Goal: Find specific page/section: Find specific page/section

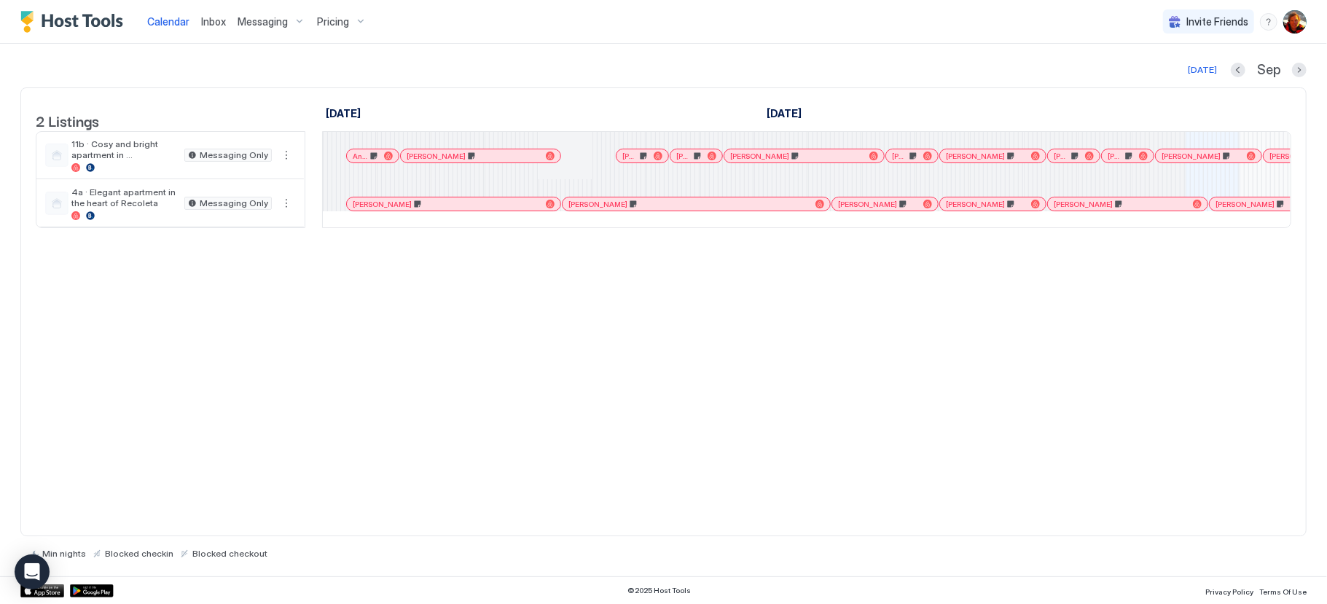
scroll to position [0, 1134]
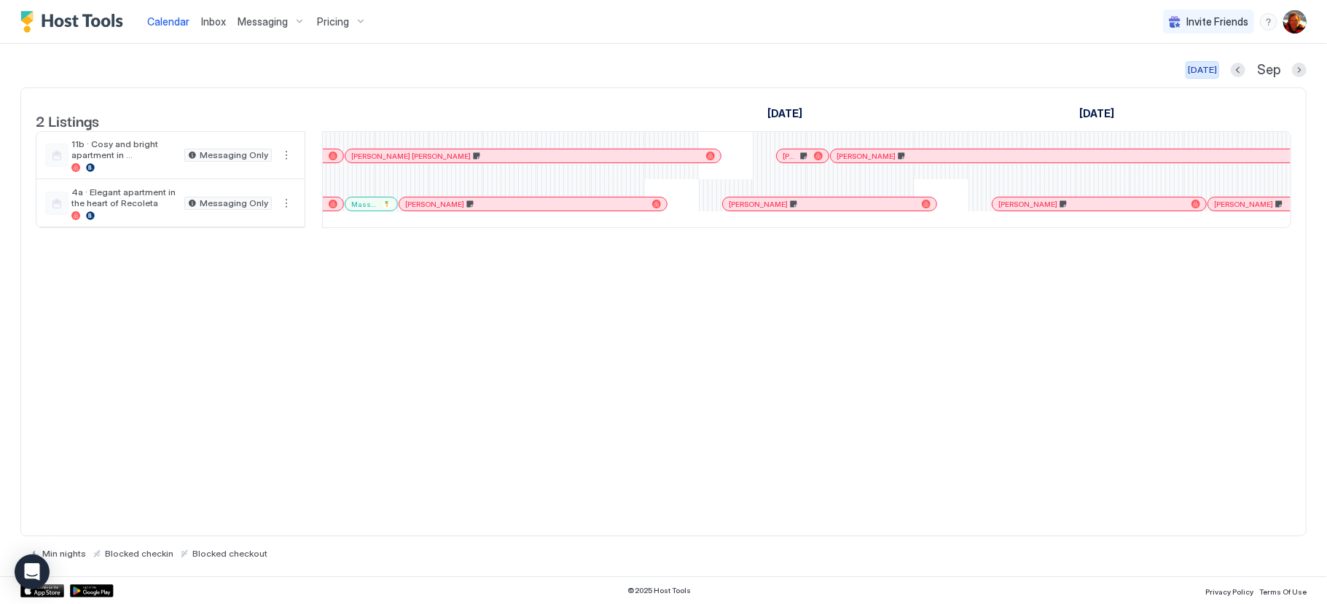
click at [1209, 63] on div "[DATE]" at bounding box center [1202, 69] width 29 height 13
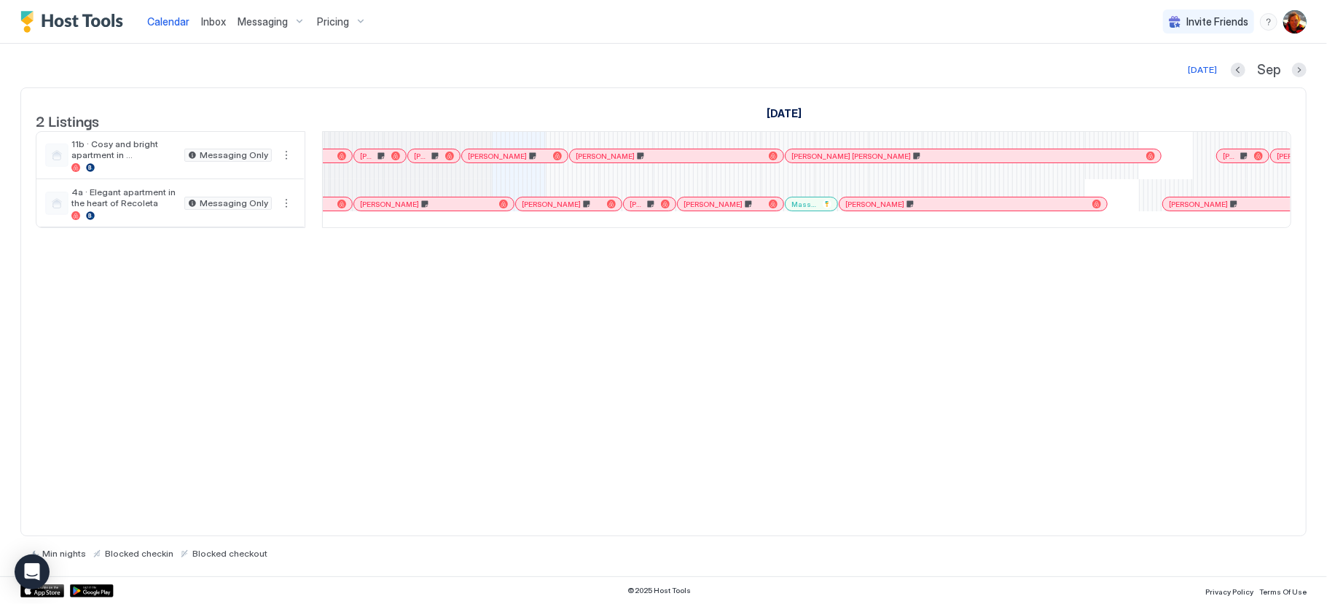
scroll to position [0, 598]
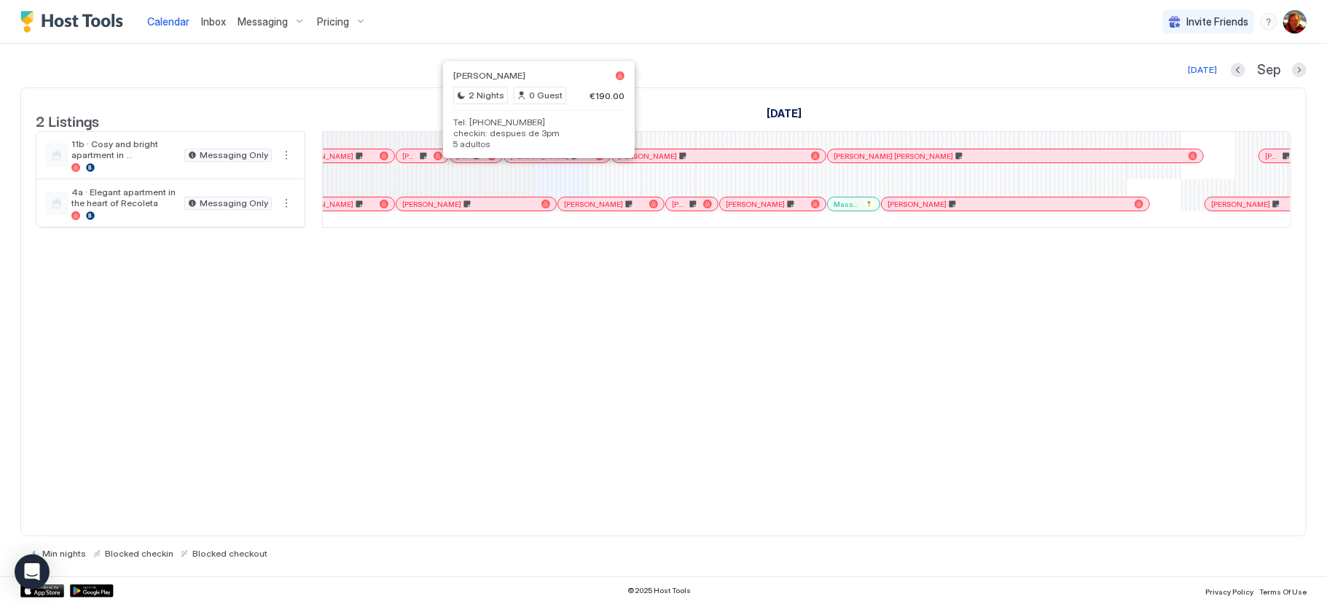
click at [458, 162] on div at bounding box center [457, 156] width 12 height 12
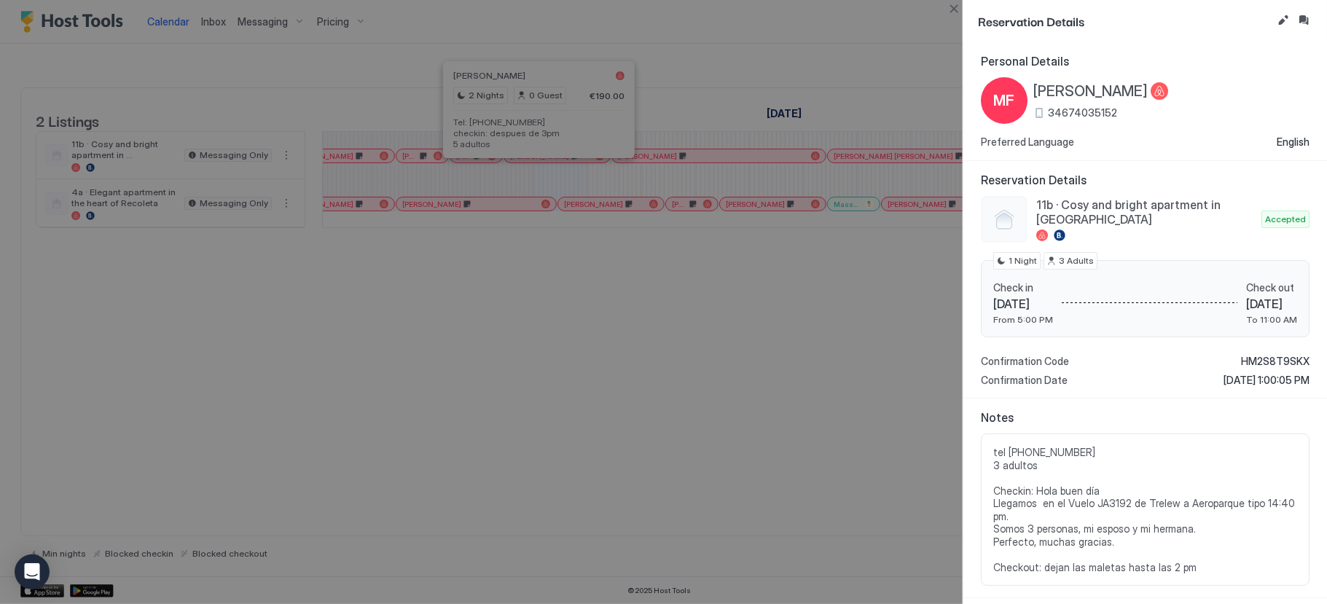
click at [463, 331] on div at bounding box center [663, 302] width 1327 height 604
drag, startPoint x: 958, startPoint y: 12, endPoint x: 816, endPoint y: 111, distance: 172.8
click at [958, 12] on button "Close" at bounding box center [953, 8] width 17 height 17
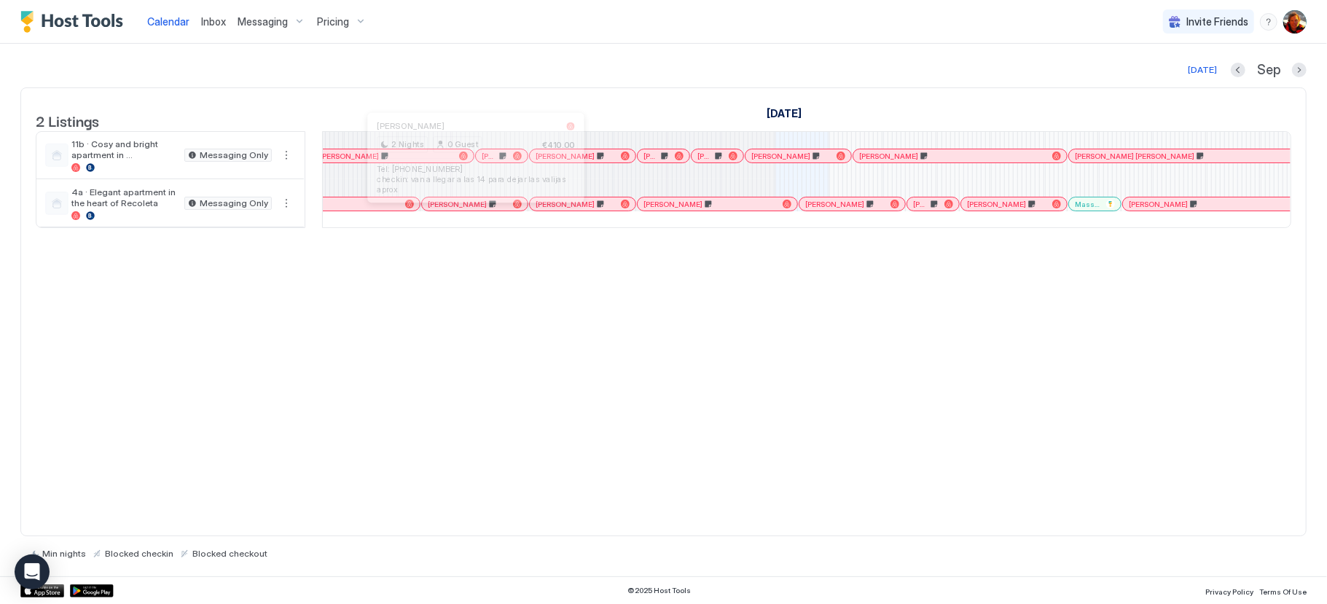
click at [474, 210] on div at bounding box center [473, 204] width 12 height 12
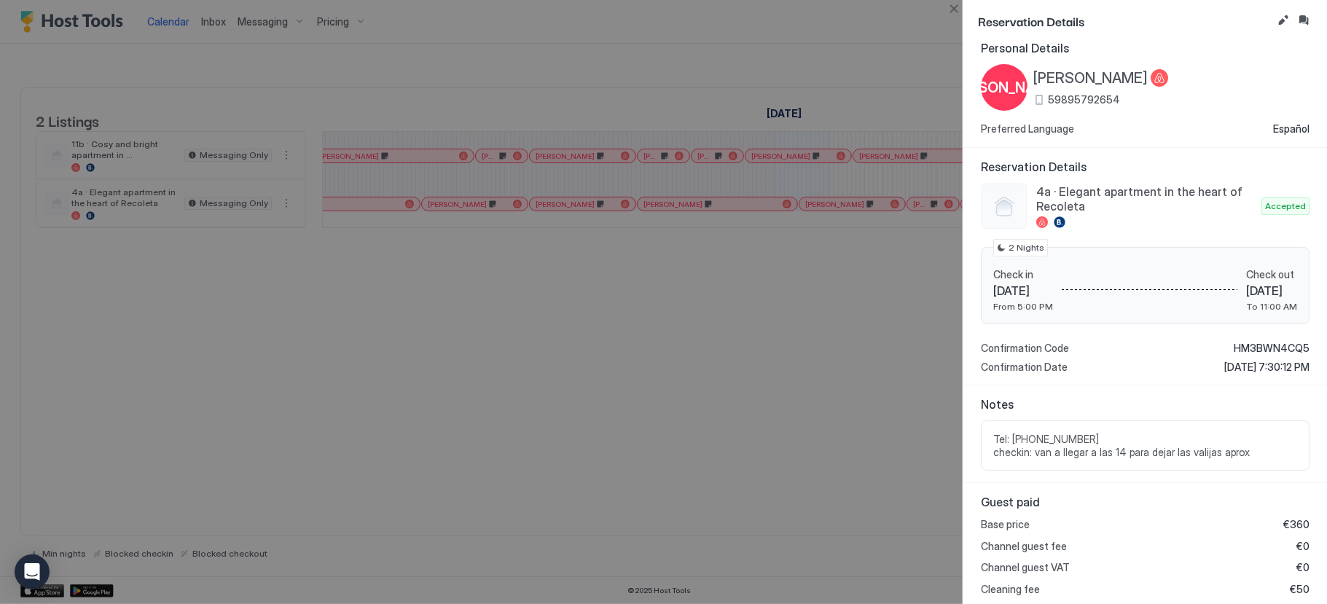
scroll to position [15, 0]
click at [470, 293] on div at bounding box center [663, 302] width 1327 height 604
click at [713, 277] on div at bounding box center [663, 302] width 1327 height 604
click at [959, 15] on button "Close" at bounding box center [953, 8] width 17 height 17
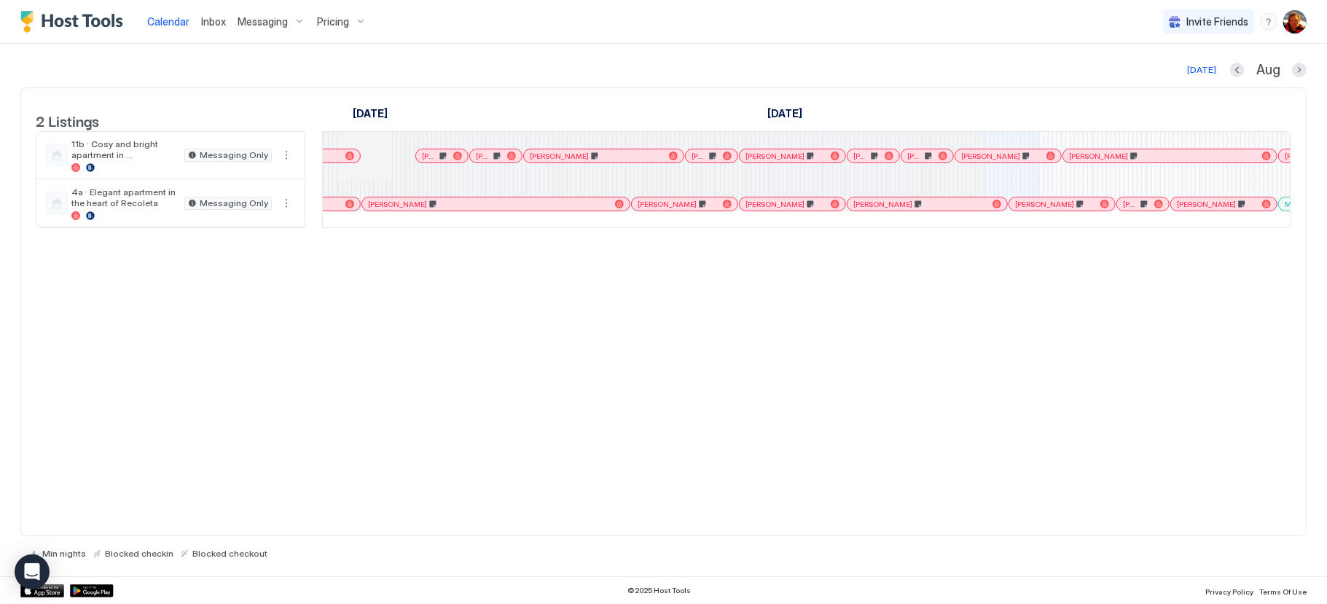
scroll to position [0, 1145]
